Goal: Information Seeking & Learning: Learn about a topic

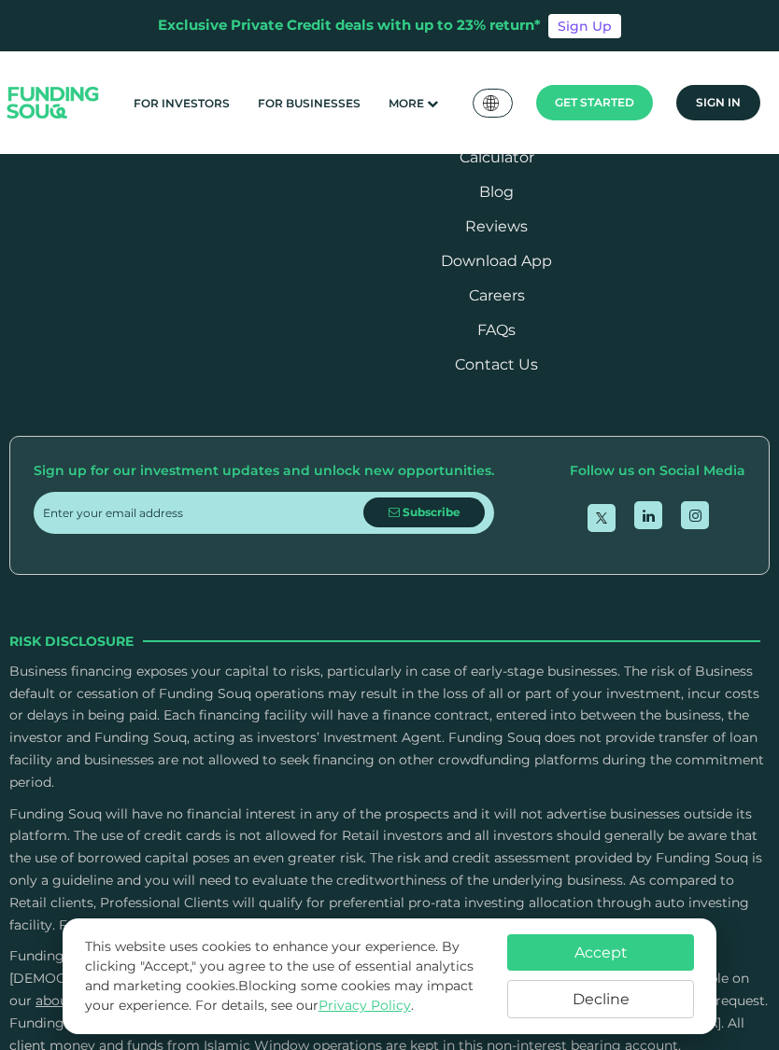
scroll to position [3188, 0]
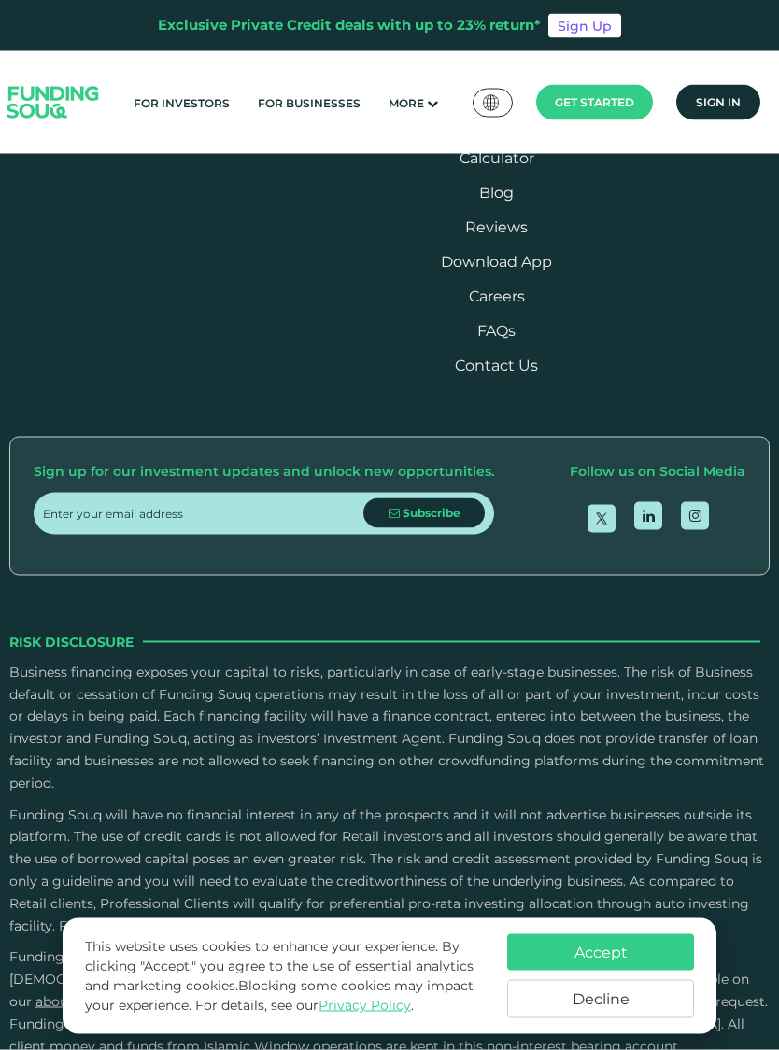
click at [350, 133] on link "Statistics" at bounding box center [316, 124] width 68 height 18
